Goal: Task Accomplishment & Management: Complete application form

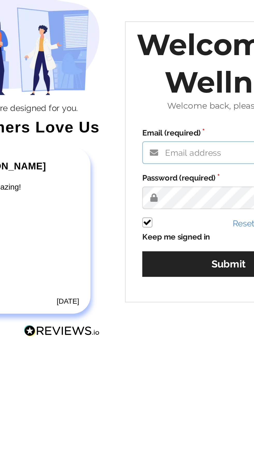
click at [161, 235] on input "Email (required)" at bounding box center [175, 230] width 75 height 10
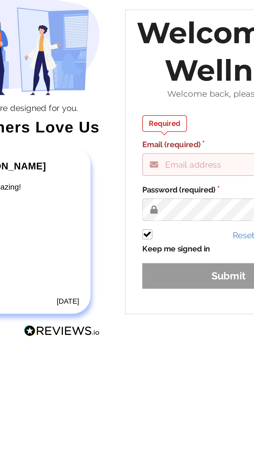
type input "[EMAIL_ADDRESS][DOMAIN_NAME]"
click at [138, 278] on button "Submit" at bounding box center [175, 283] width 75 height 11
